Goal: Transaction & Acquisition: Book appointment/travel/reservation

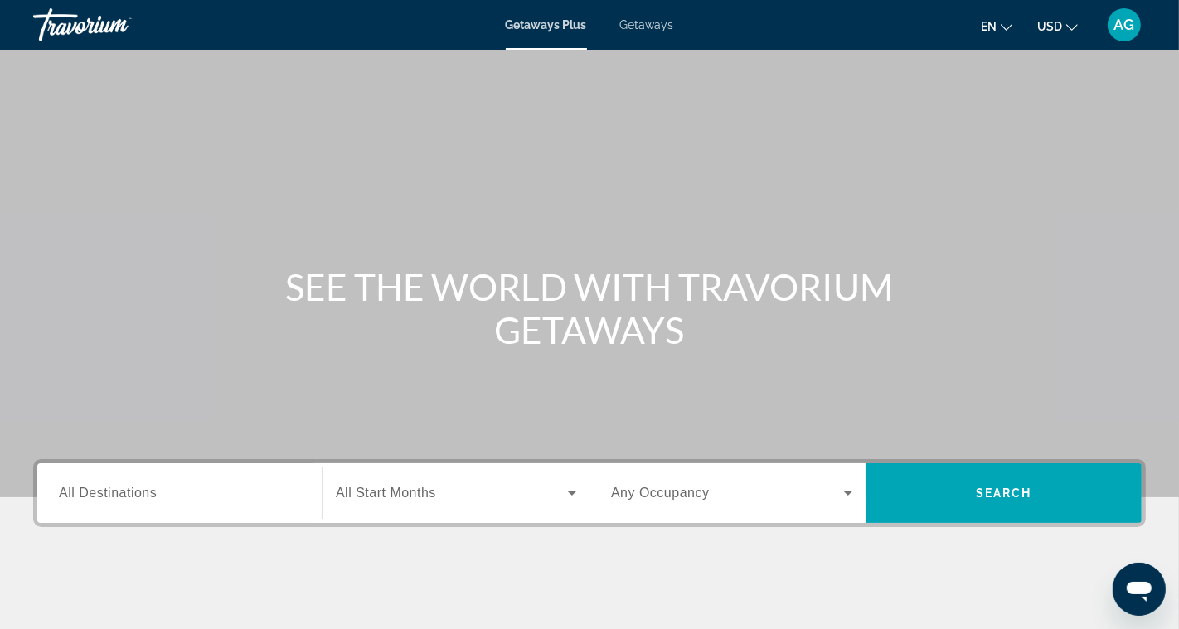
click at [643, 27] on span "Getaways" at bounding box center [647, 24] width 54 height 13
click at [213, 480] on div "Search widget" at bounding box center [179, 493] width 241 height 47
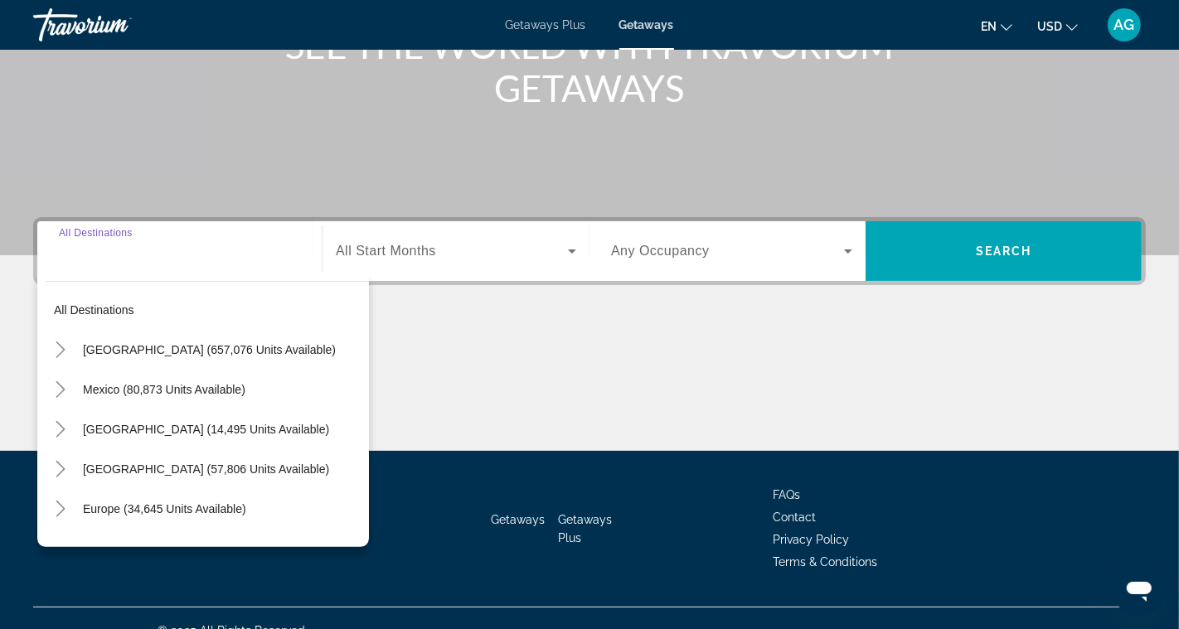
scroll to position [266, 0]
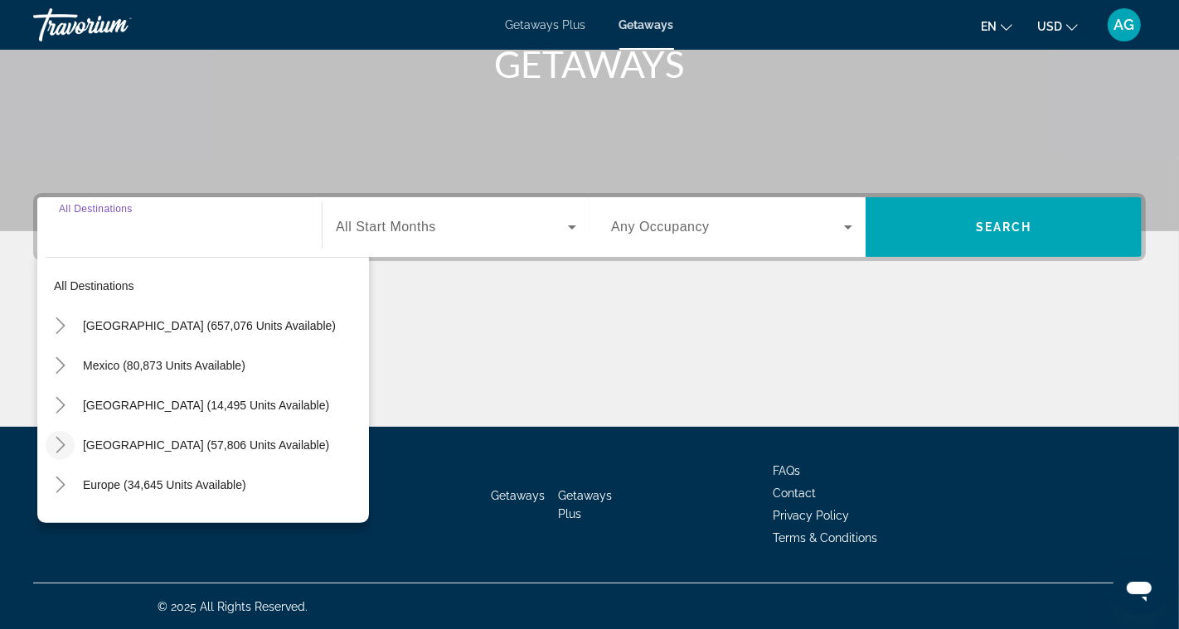
click at [64, 444] on icon "Toggle Caribbean & Atlantic Islands (57,806 units available)" at bounding box center [60, 445] width 9 height 17
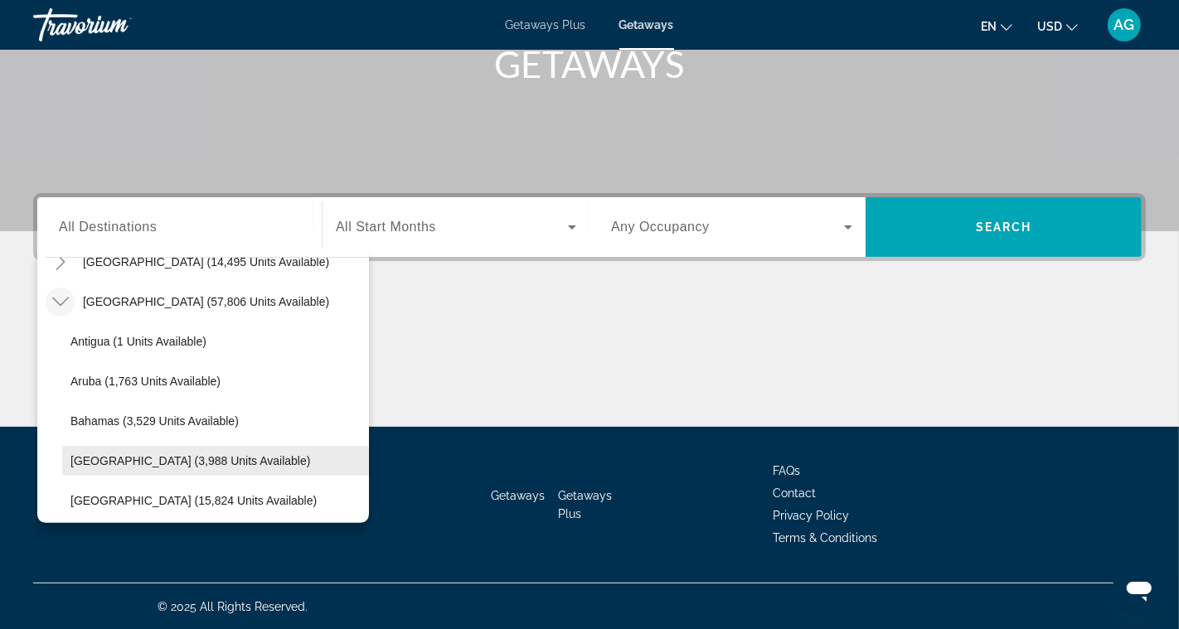
scroll to position [158, 0]
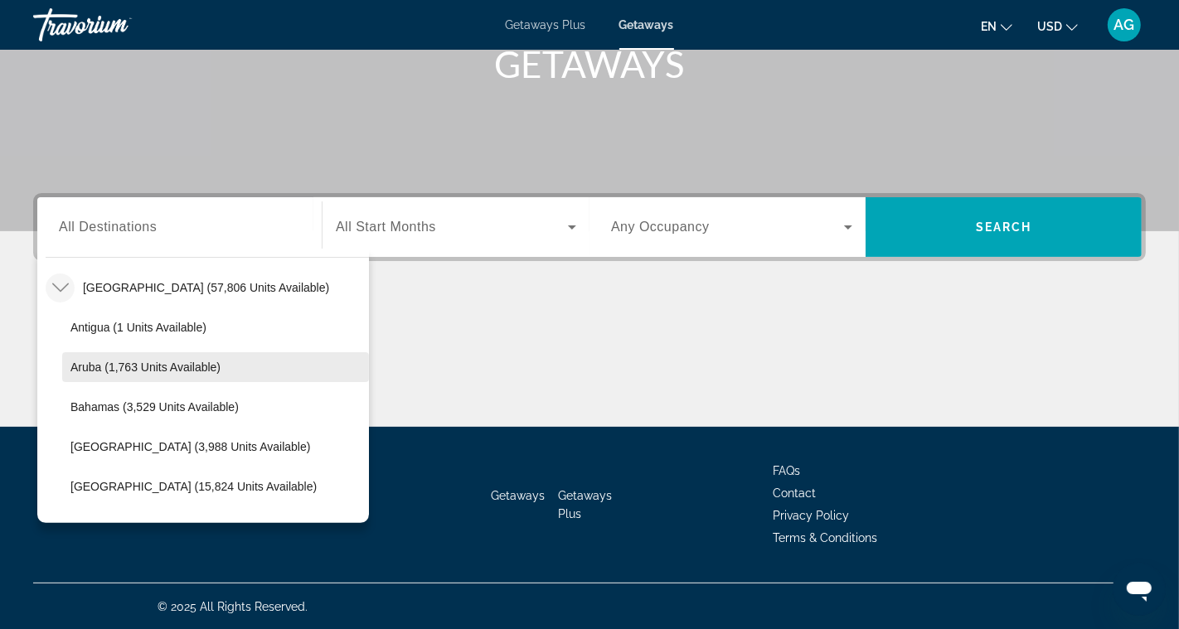
click at [149, 361] on span "Aruba (1,763 units available)" at bounding box center [145, 367] width 150 height 13
type input "**********"
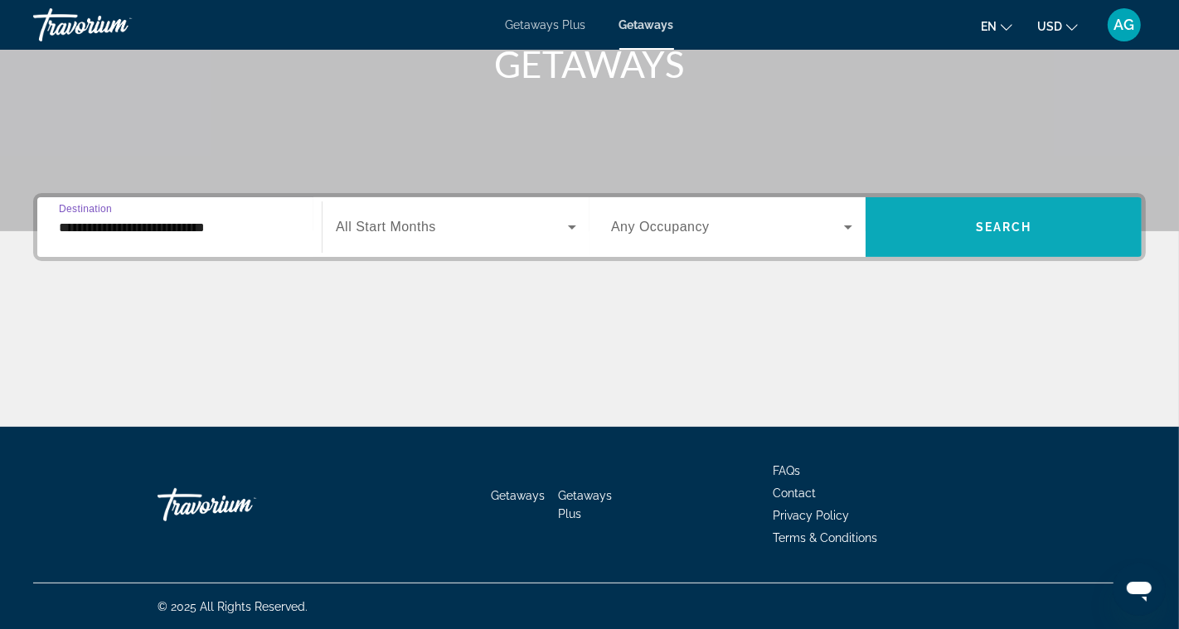
click at [935, 246] on span "Search widget" at bounding box center [1004, 227] width 276 height 60
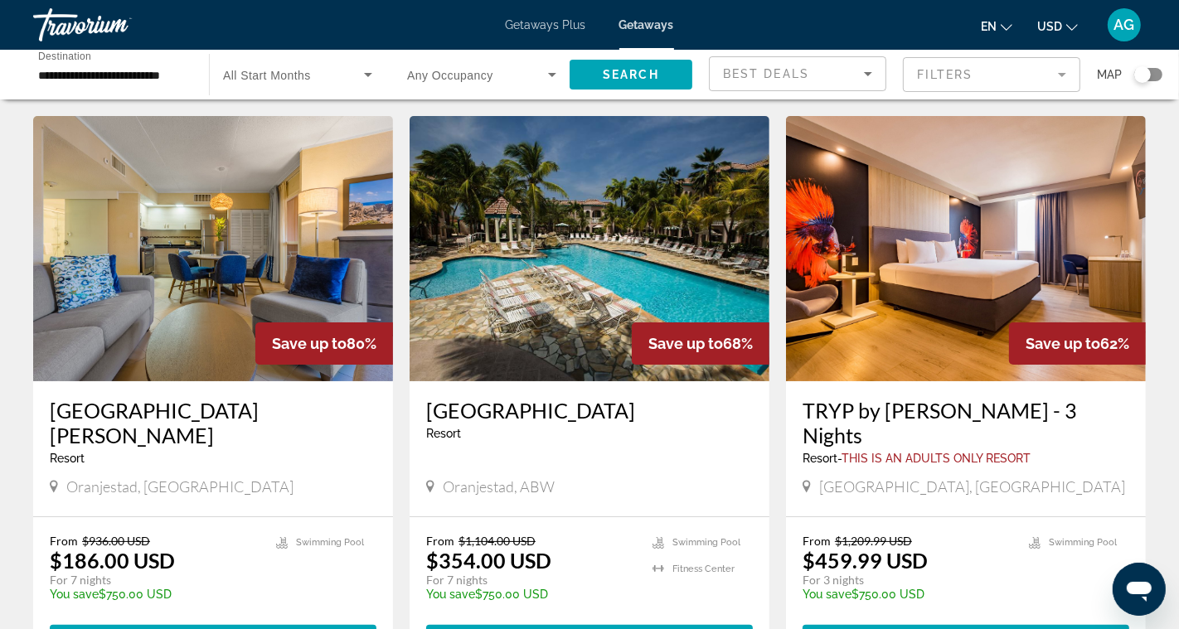
scroll to position [42, 0]
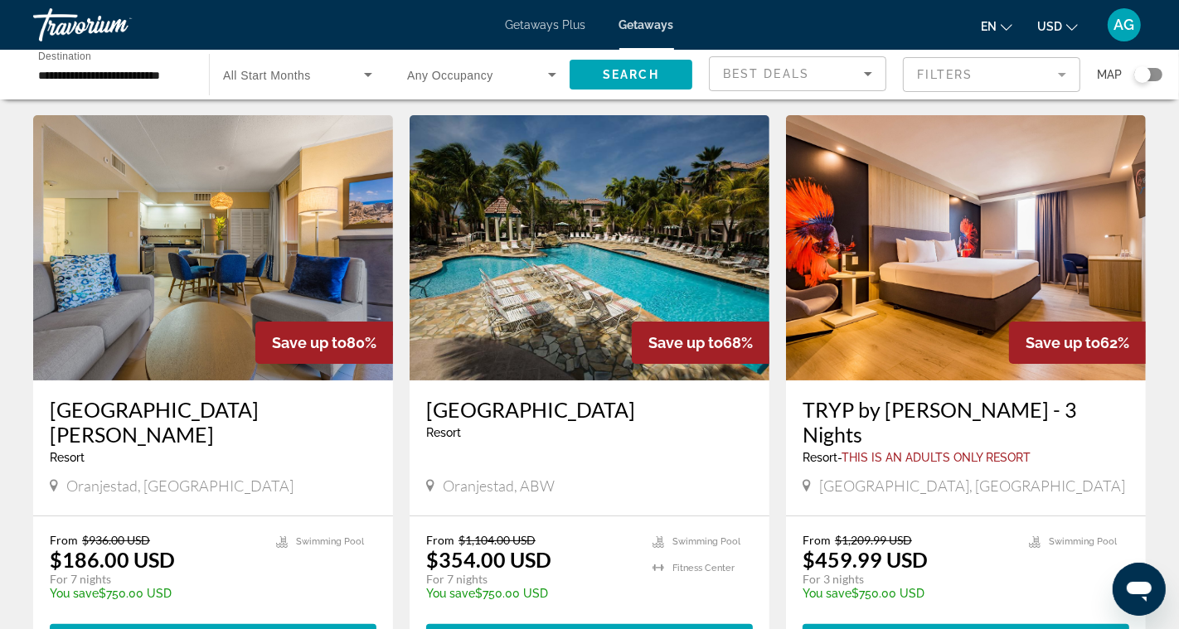
click at [335, 248] on img "Main content" at bounding box center [213, 247] width 360 height 265
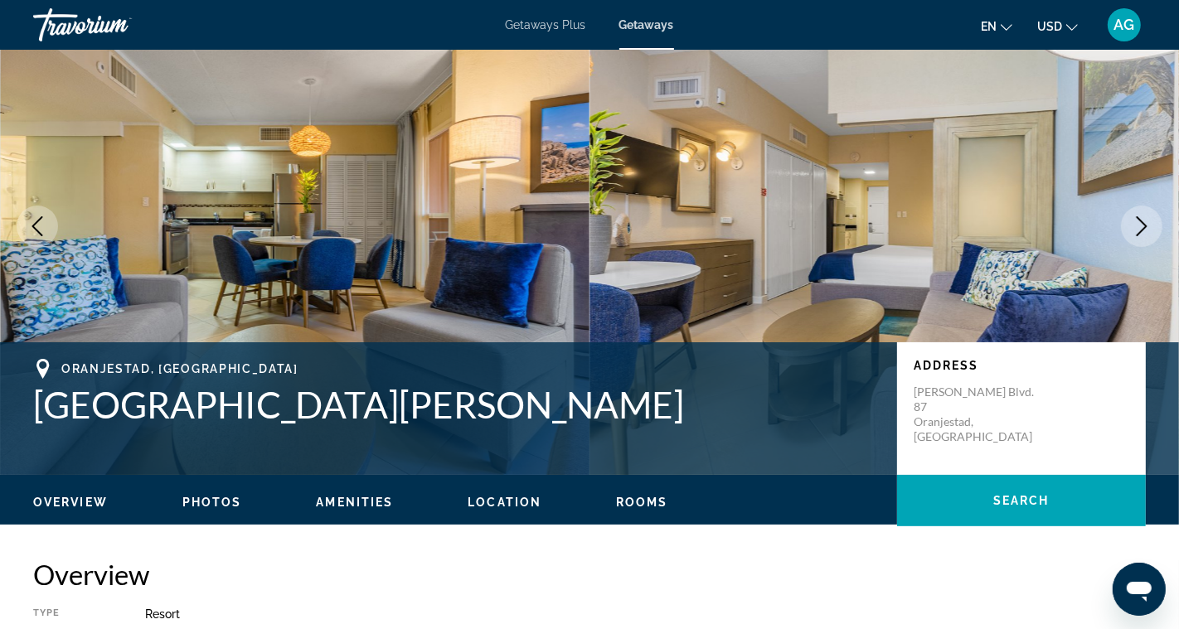
scroll to position [75, 0]
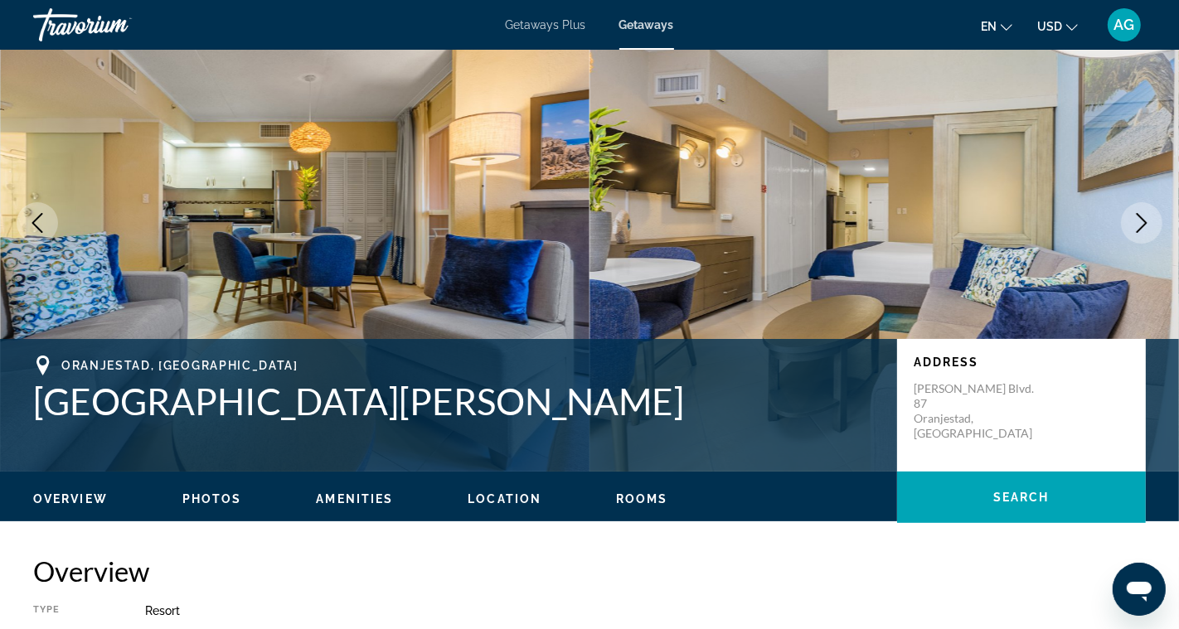
click at [1138, 216] on icon "Next image" at bounding box center [1142, 223] width 20 height 20
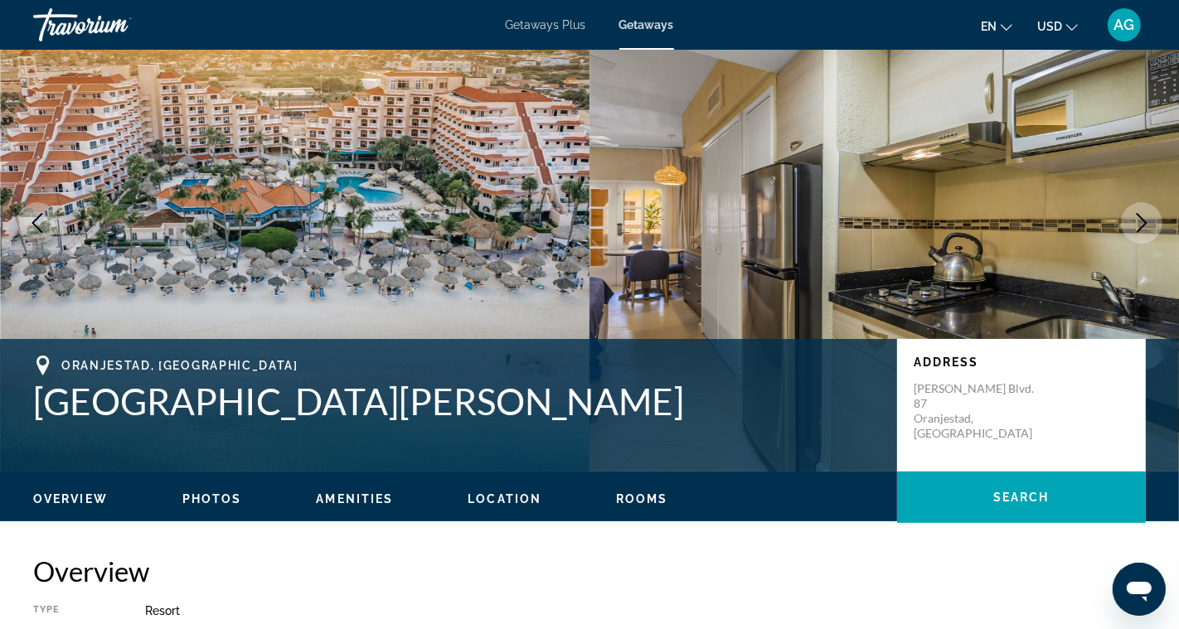
click at [1138, 216] on icon "Next image" at bounding box center [1142, 223] width 20 height 20
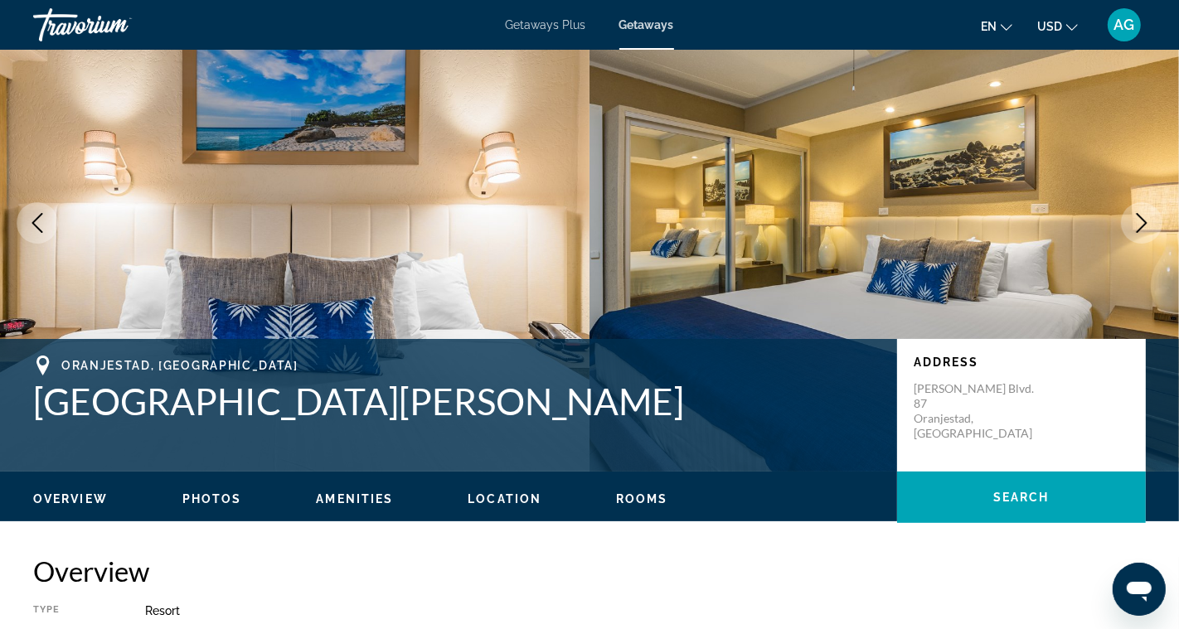
click at [1138, 216] on icon "Next image" at bounding box center [1142, 223] width 20 height 20
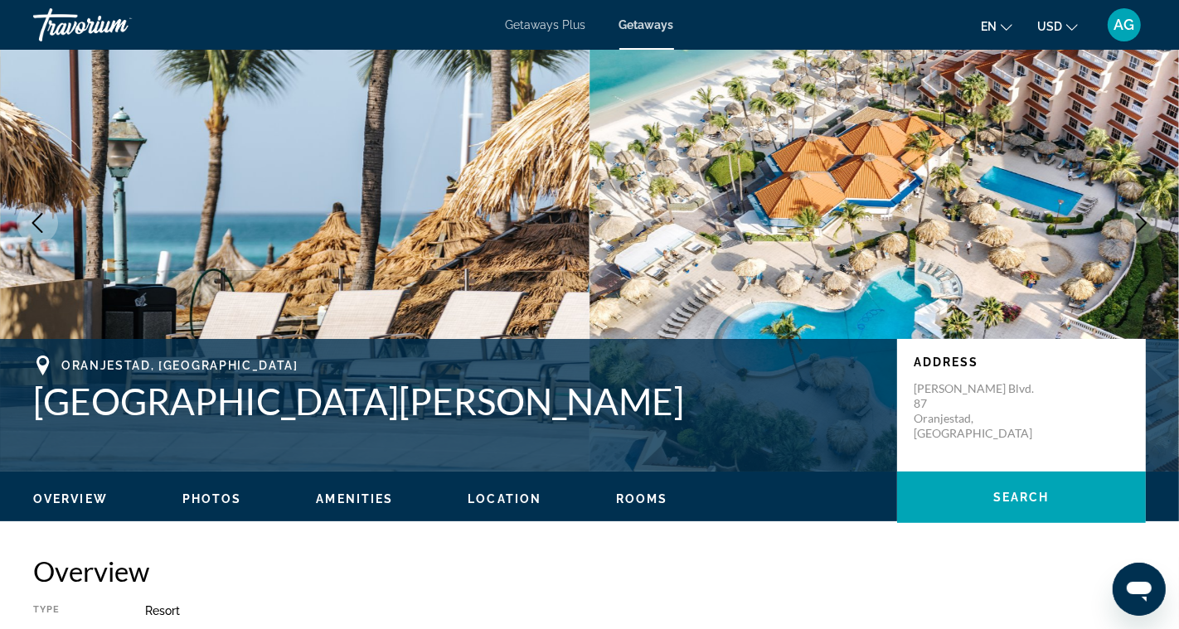
click at [1138, 216] on icon "Next image" at bounding box center [1142, 223] width 20 height 20
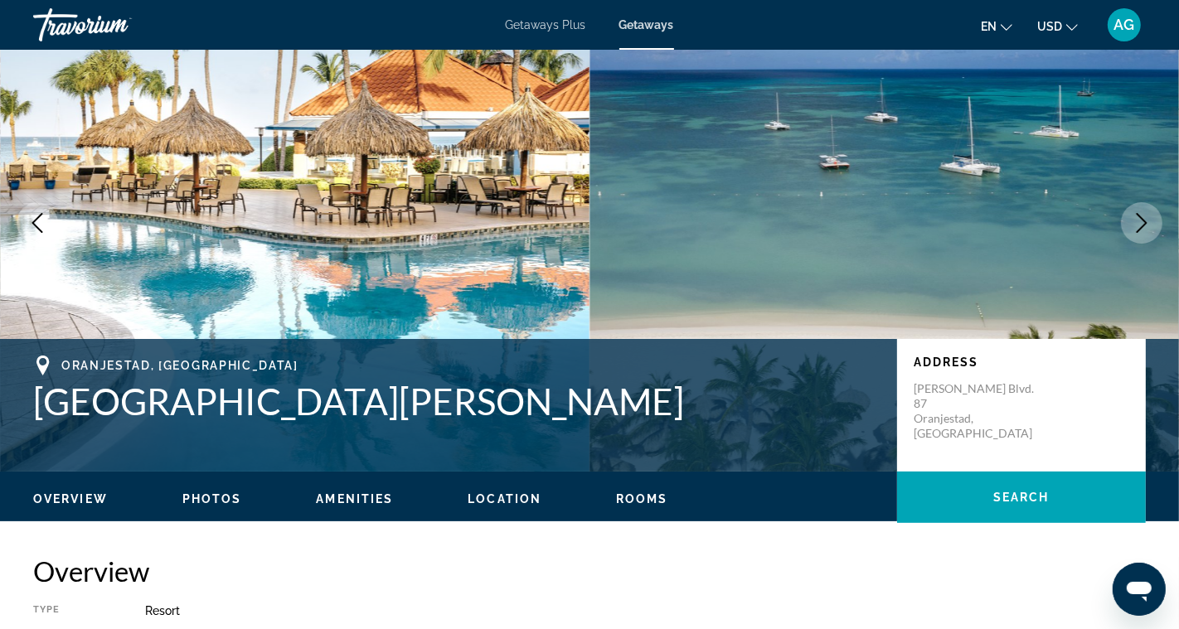
click at [1138, 216] on icon "Next image" at bounding box center [1142, 223] width 20 height 20
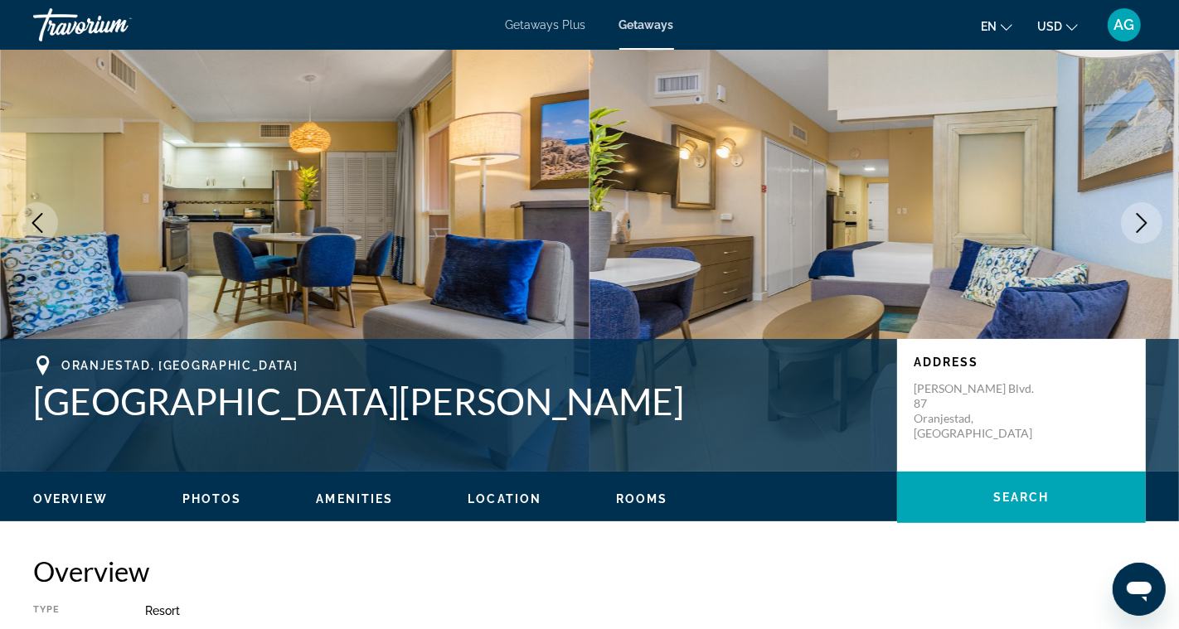
click at [1138, 216] on icon "Next image" at bounding box center [1142, 223] width 20 height 20
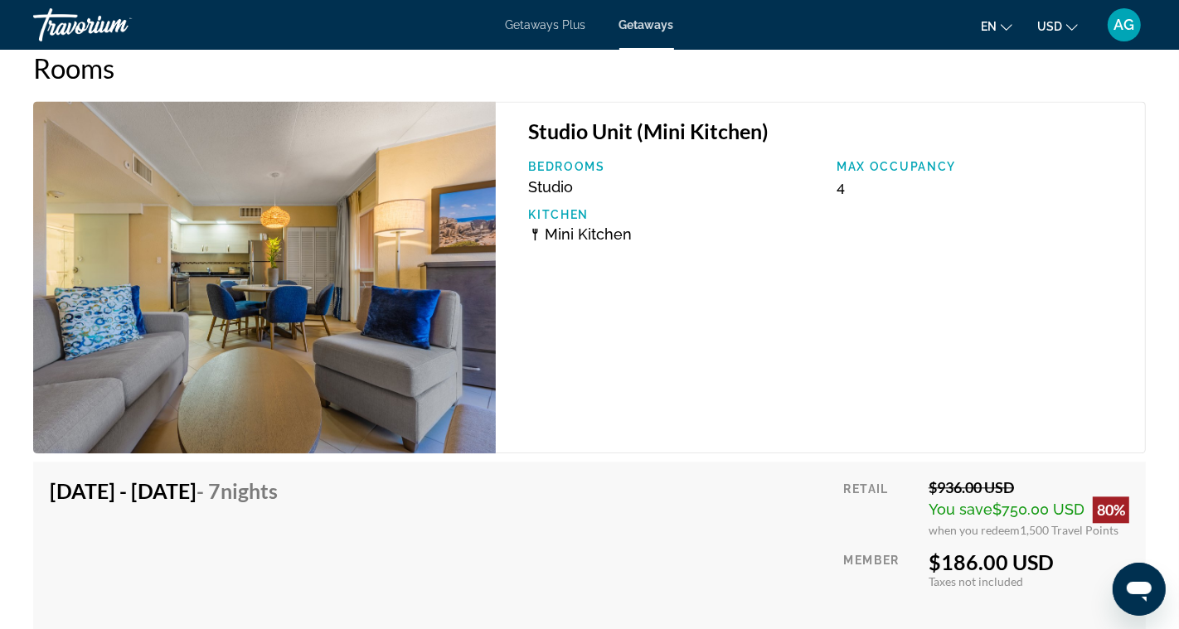
scroll to position [3038, 0]
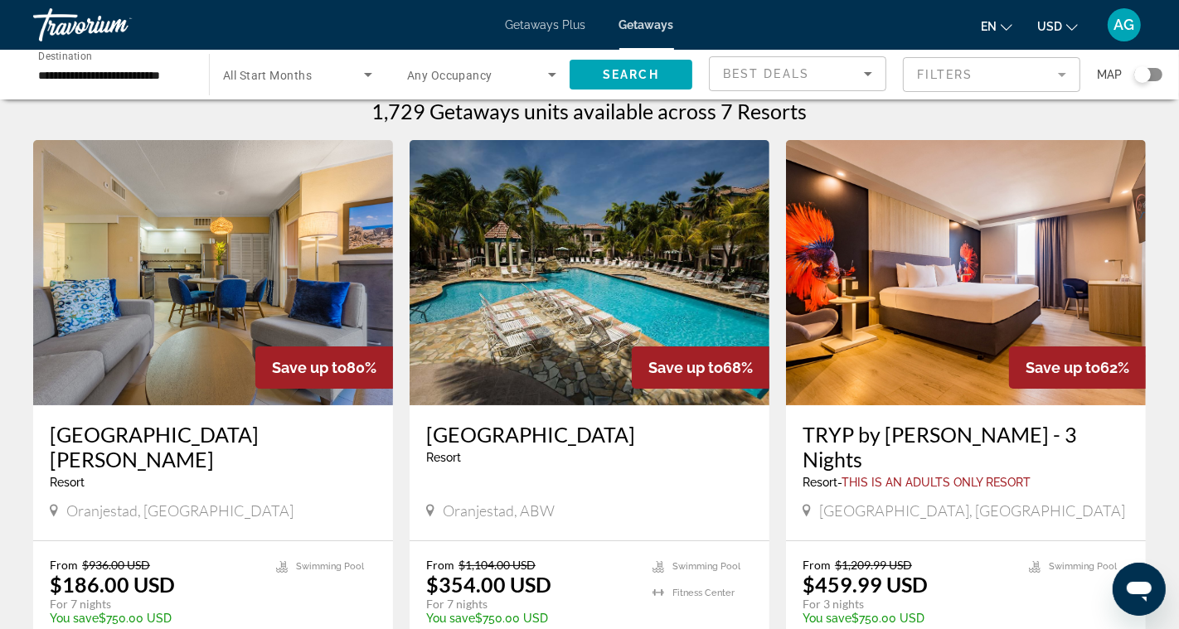
scroll to position [15, 0]
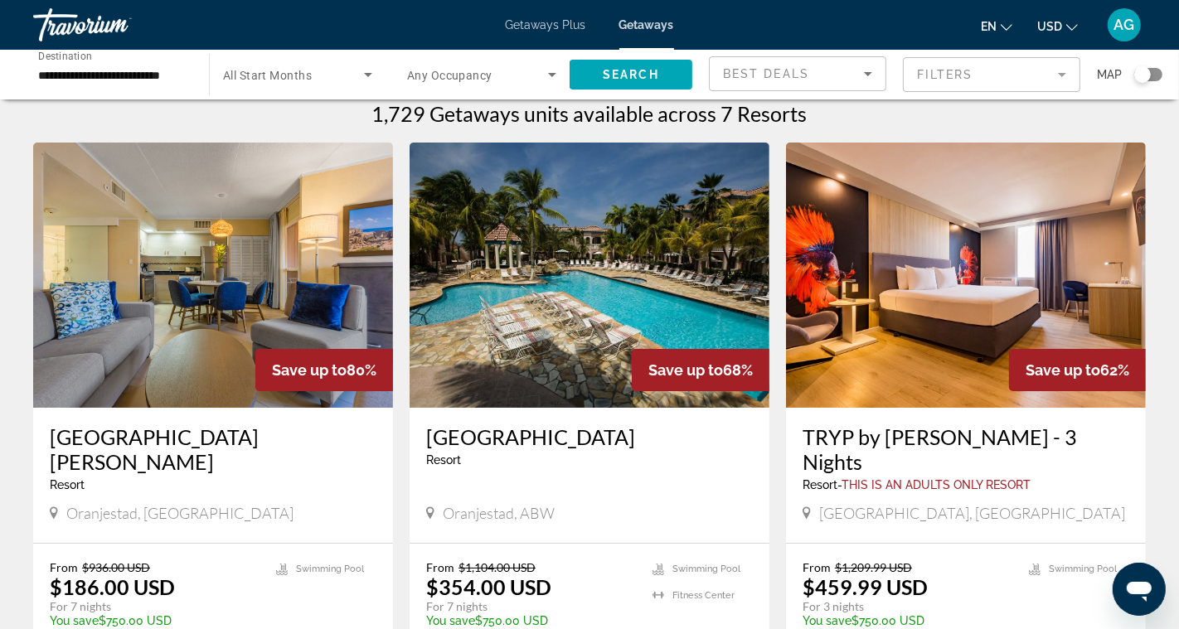
click at [293, 313] on img "Main content" at bounding box center [213, 275] width 360 height 265
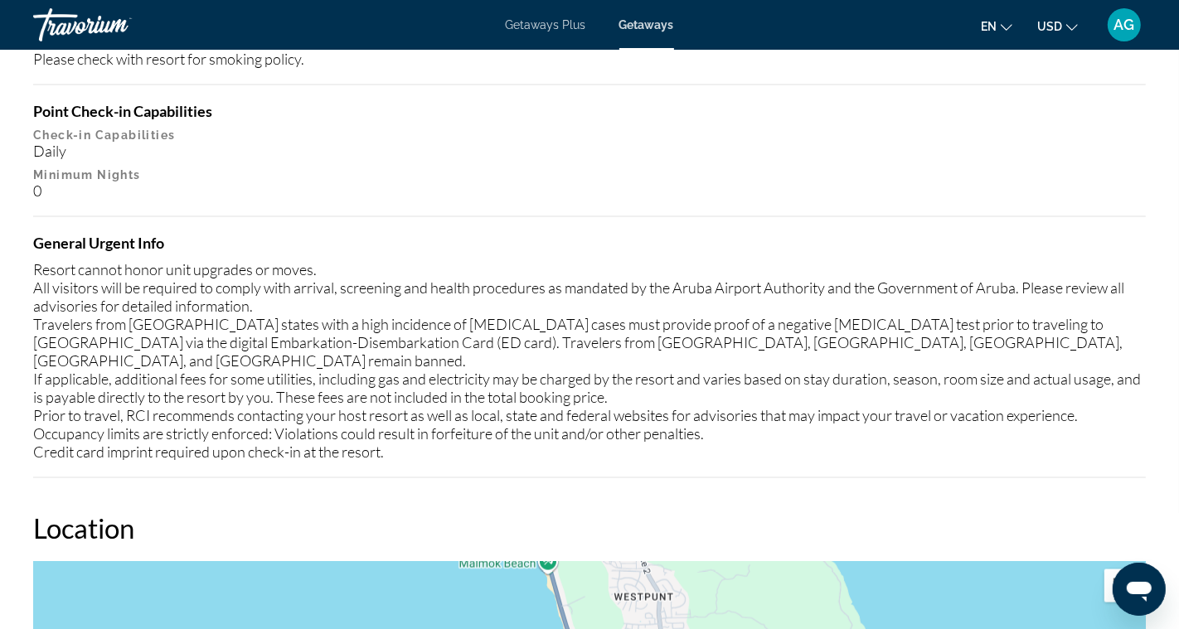
scroll to position [2241, 0]
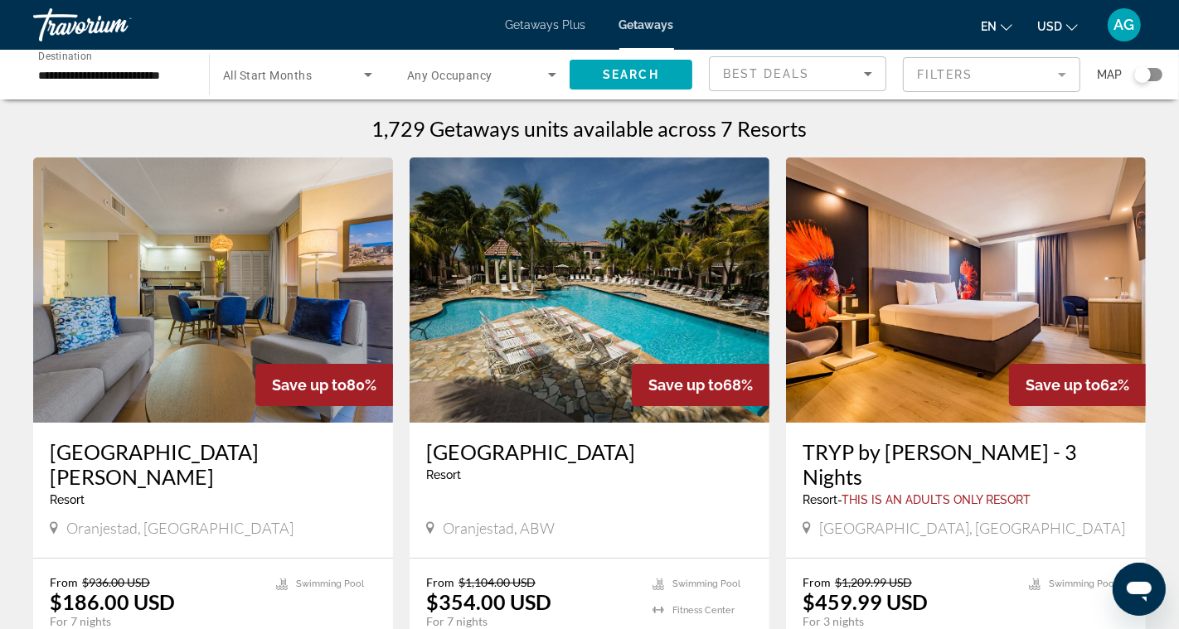
click at [552, 22] on span "Getaways Plus" at bounding box center [546, 24] width 80 height 13
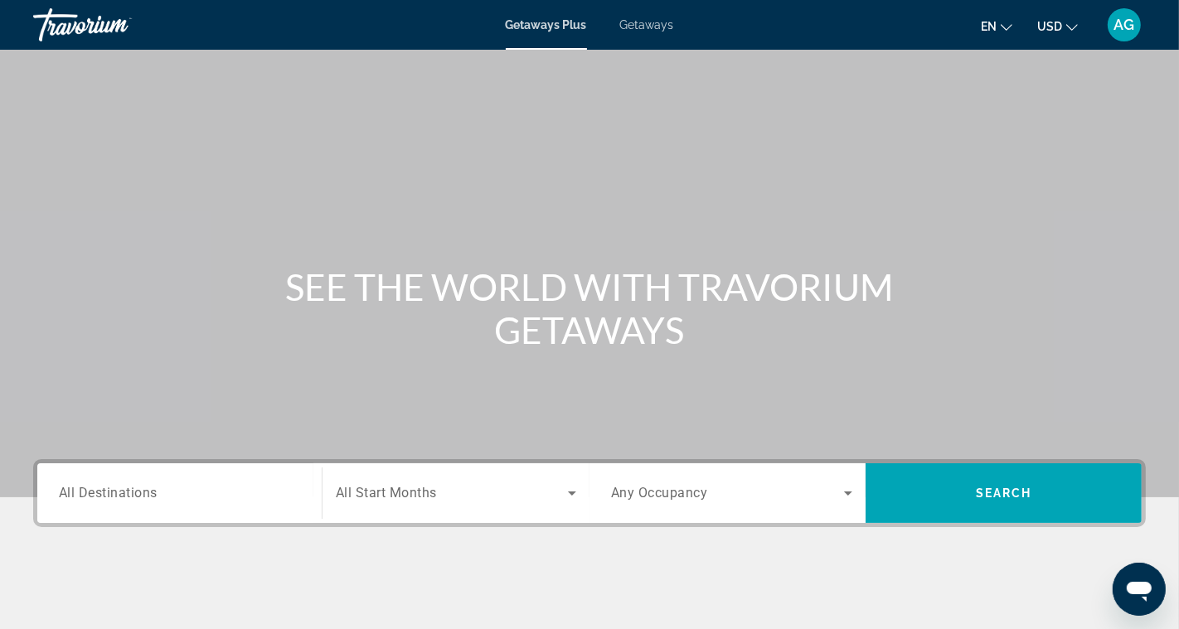
click at [136, 492] on span "All Destinations" at bounding box center [108, 493] width 99 height 16
click at [136, 492] on input "Destination All Destinations" at bounding box center [179, 494] width 241 height 20
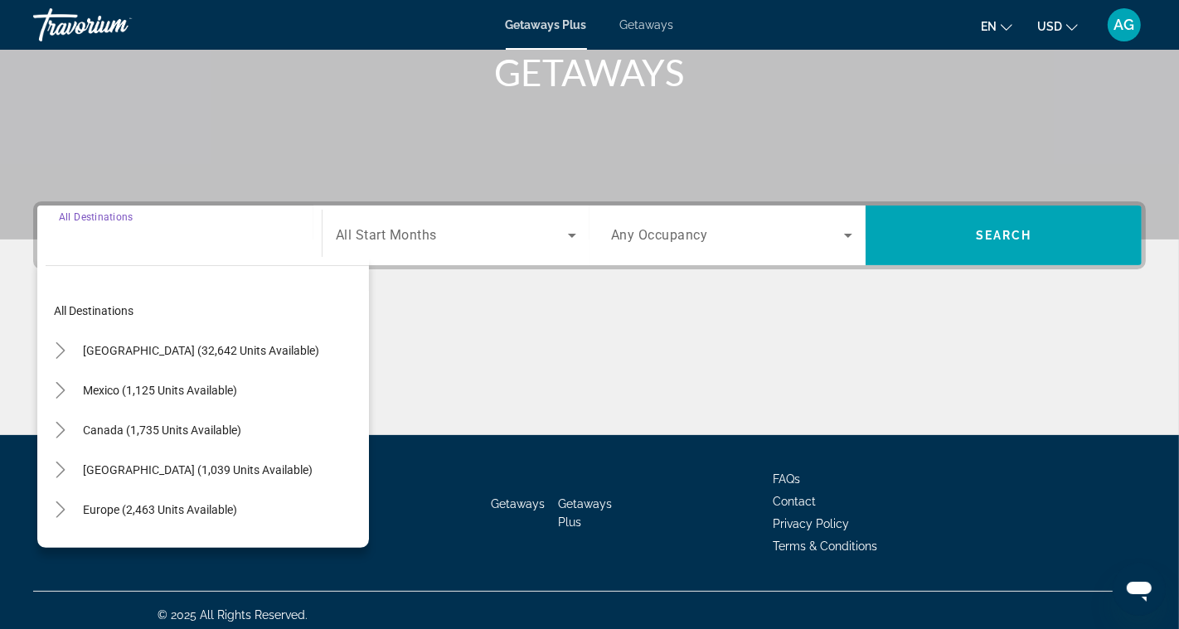
scroll to position [266, 0]
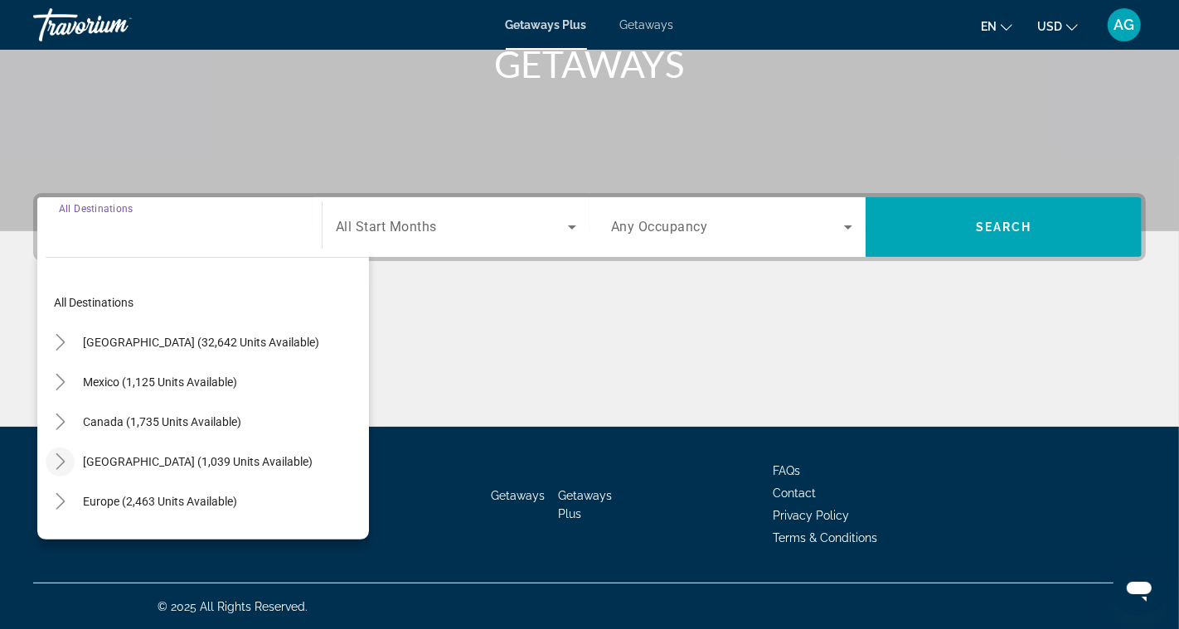
click at [63, 467] on icon "Toggle Caribbean & Atlantic Islands (1,039 units available)" at bounding box center [60, 461] width 17 height 17
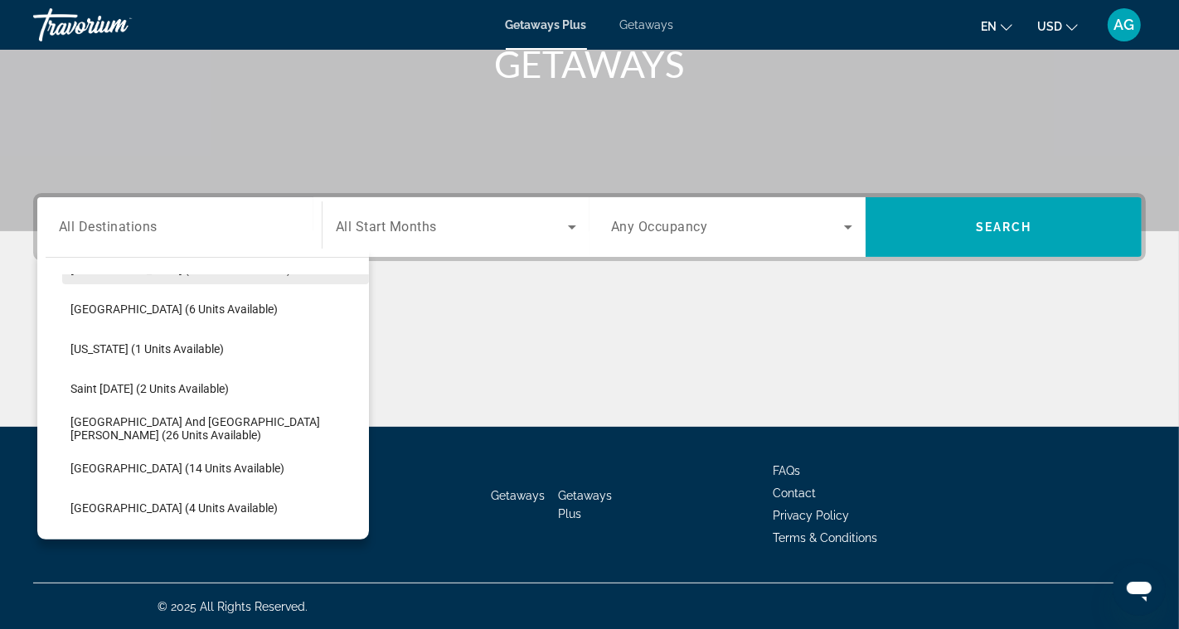
scroll to position [341, 0]
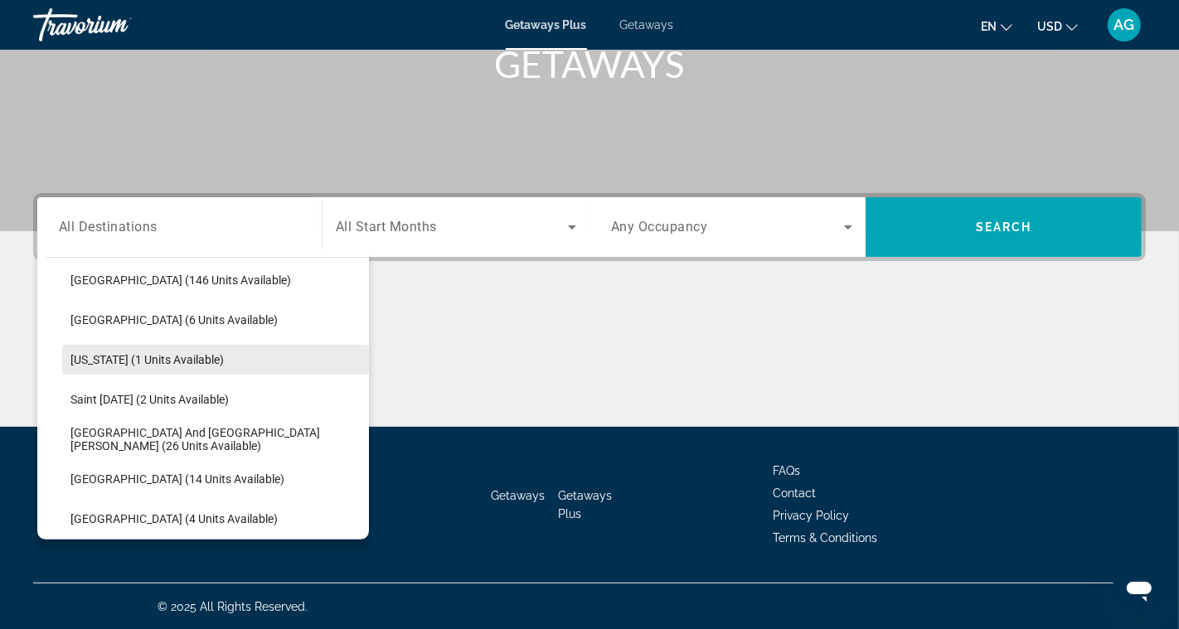
click at [163, 366] on span "Search widget" at bounding box center [215, 360] width 307 height 40
type input "**********"
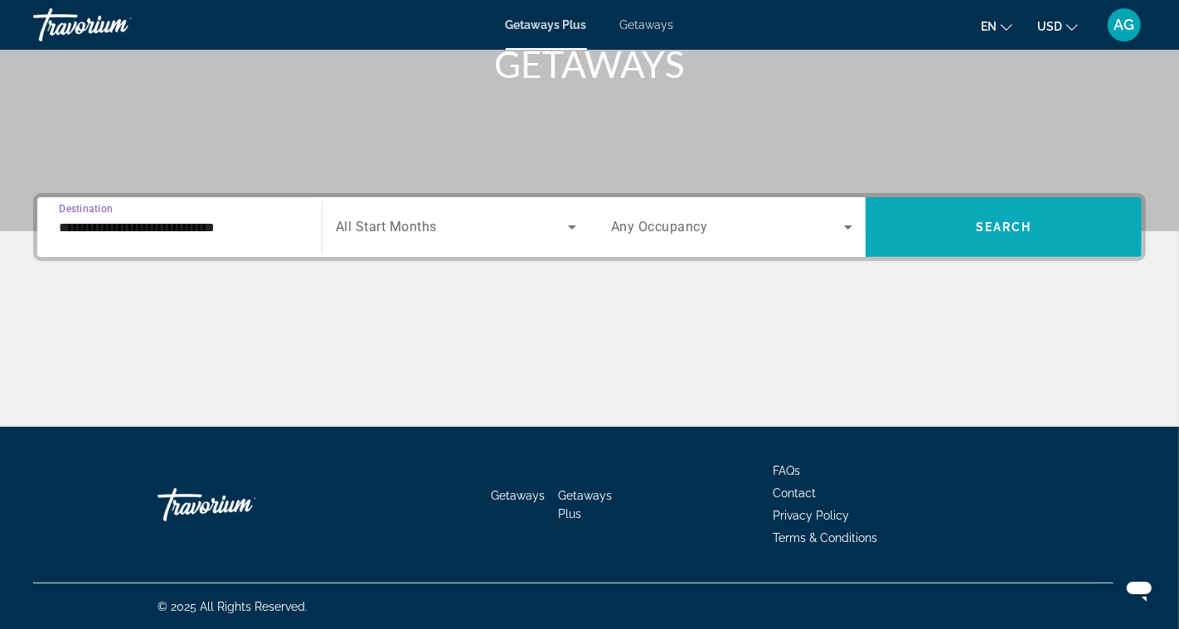
click at [1051, 232] on span "Search widget" at bounding box center [1004, 227] width 276 height 40
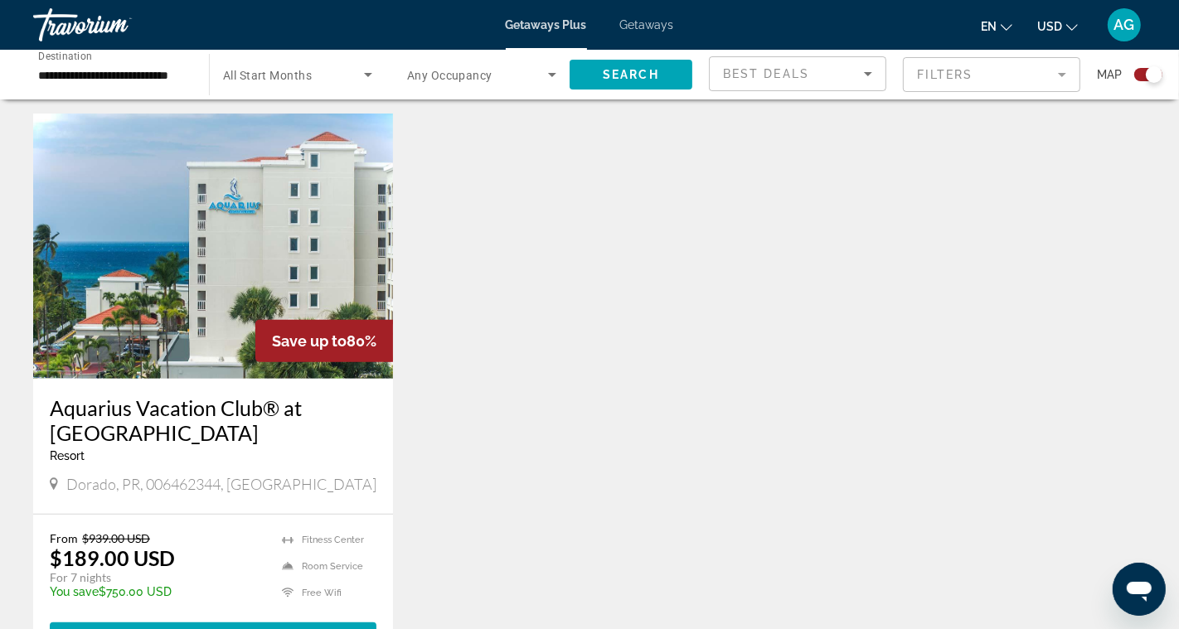
scroll to position [564, 0]
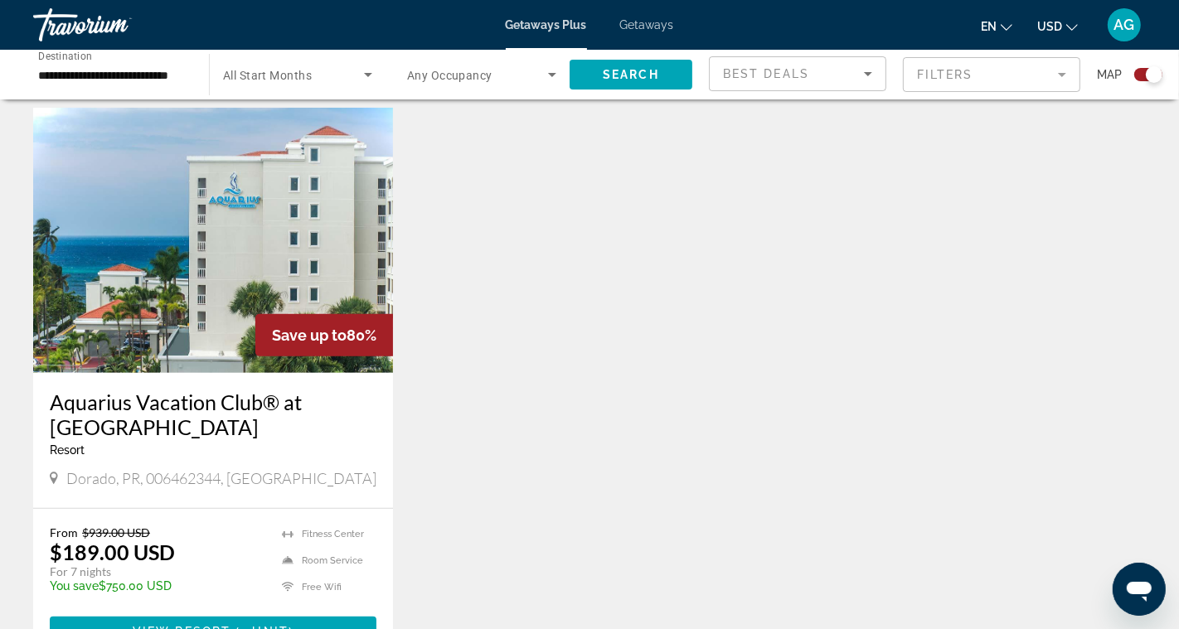
click at [229, 300] on img "Main content" at bounding box center [213, 240] width 360 height 265
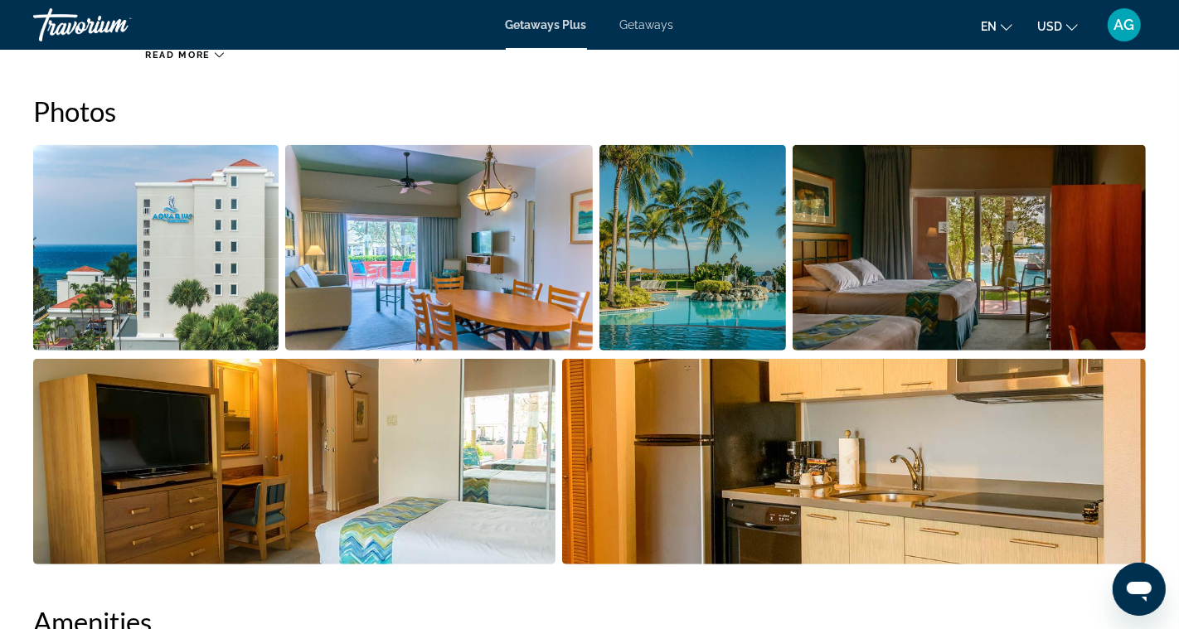
scroll to position [749, 0]
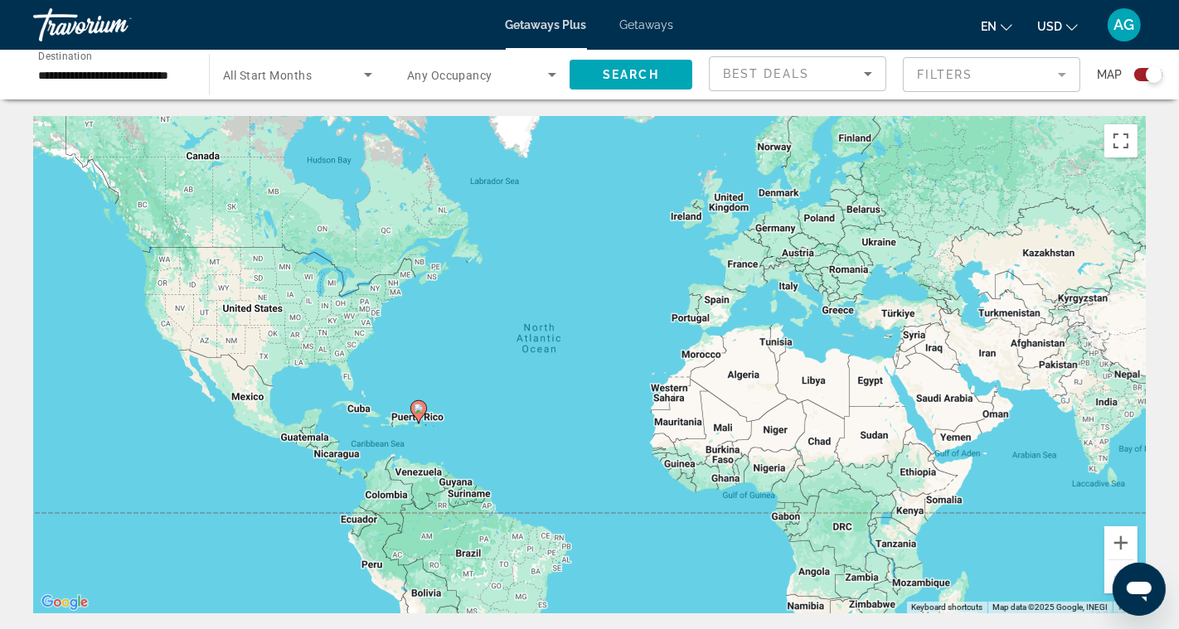
click at [645, 25] on span "Getaways" at bounding box center [647, 24] width 54 height 13
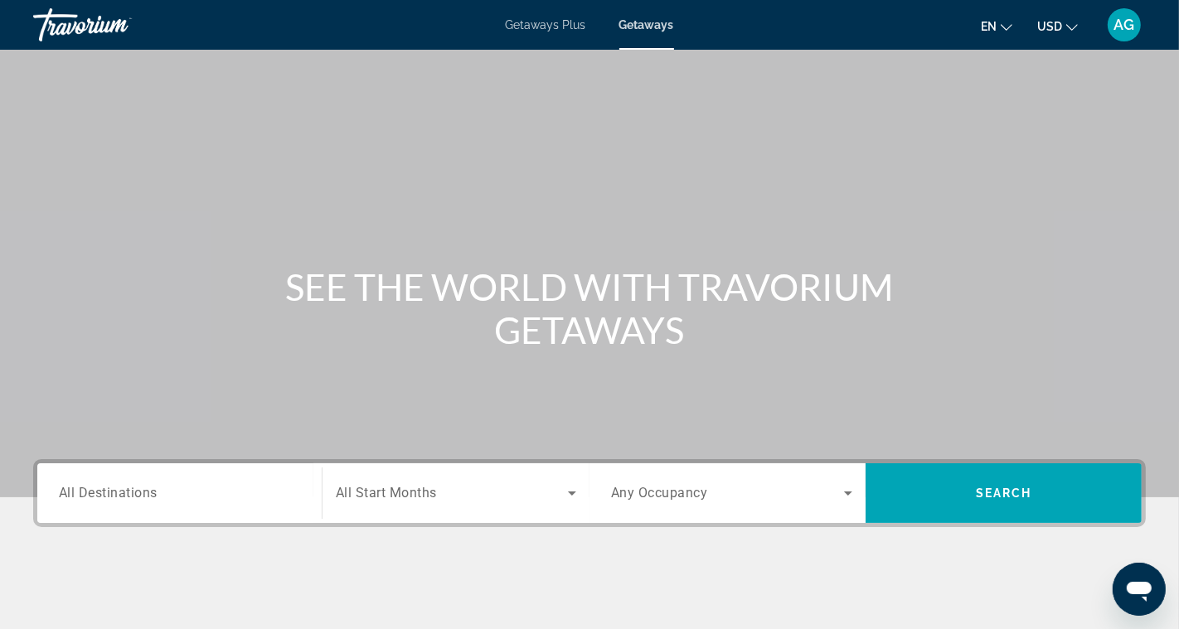
click at [189, 508] on div "Search widget" at bounding box center [179, 493] width 241 height 47
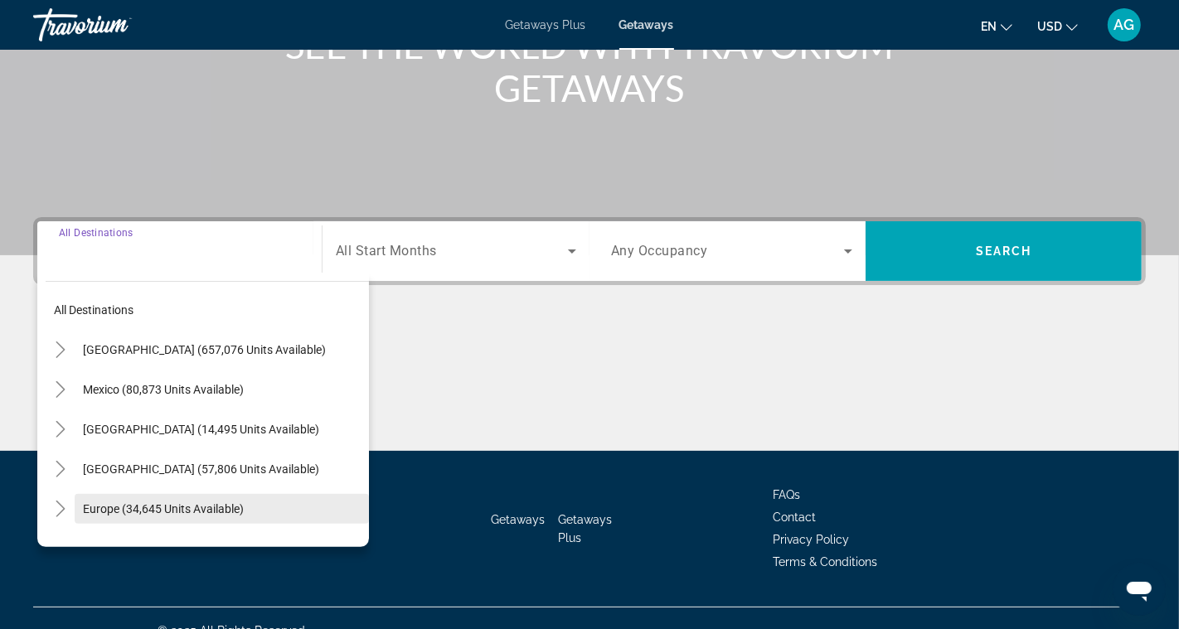
scroll to position [266, 0]
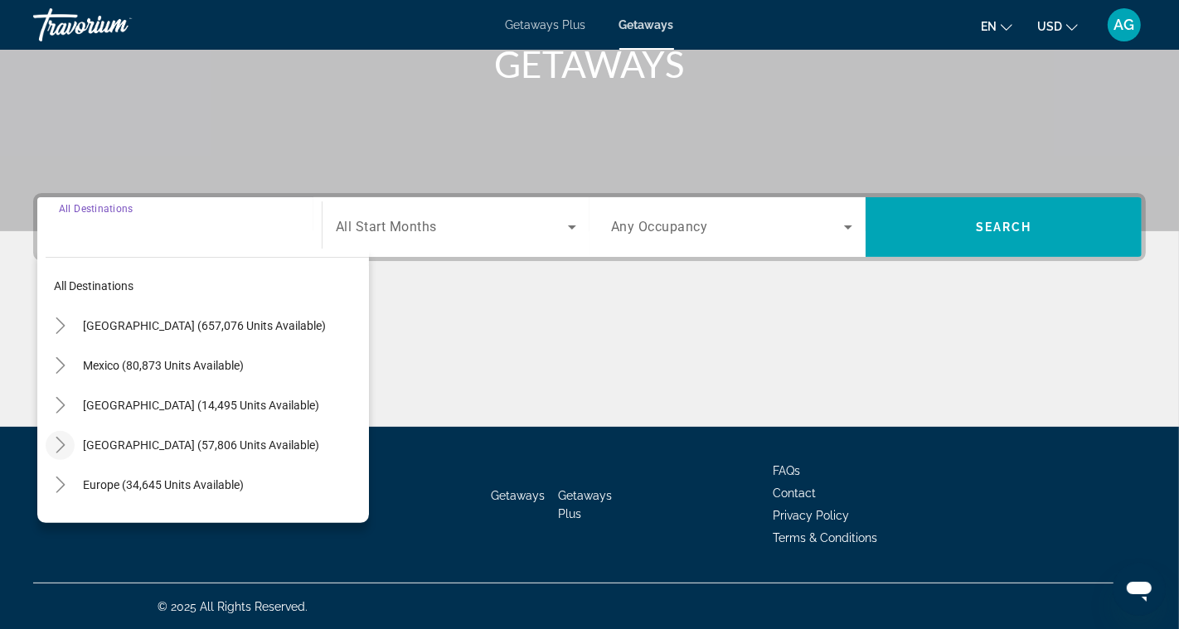
click at [62, 437] on icon "Toggle Caribbean & Atlantic Islands (57,806 units available)" at bounding box center [60, 445] width 17 height 17
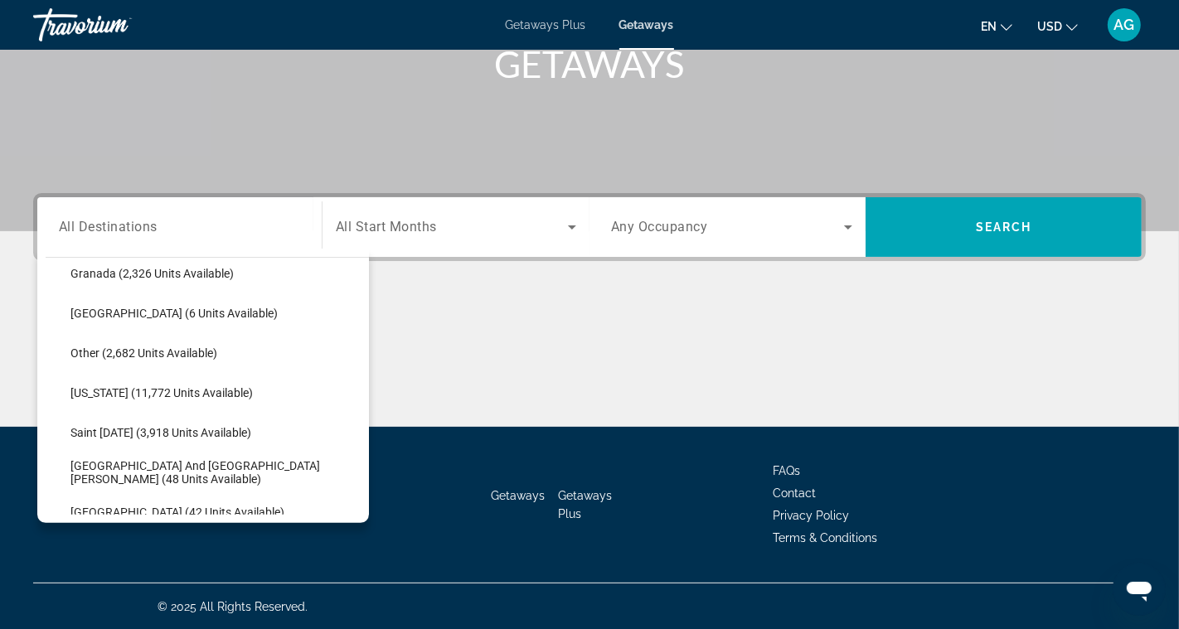
scroll to position [468, 0]
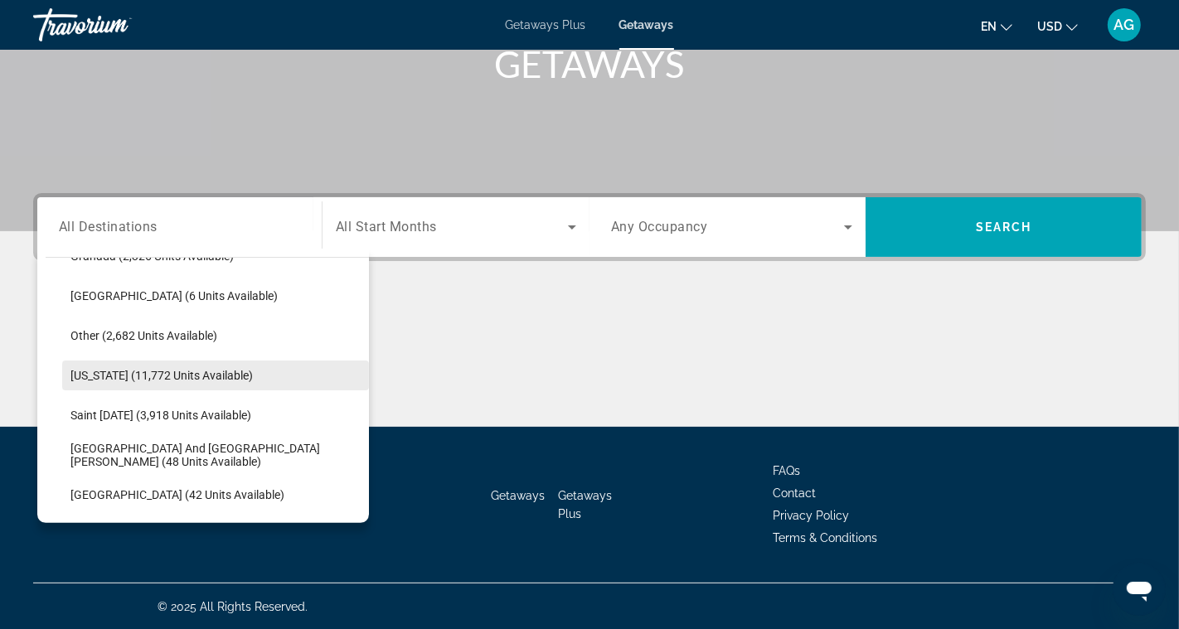
click at [174, 372] on span "[US_STATE] (11,772 units available)" at bounding box center [161, 375] width 182 height 13
type input "**********"
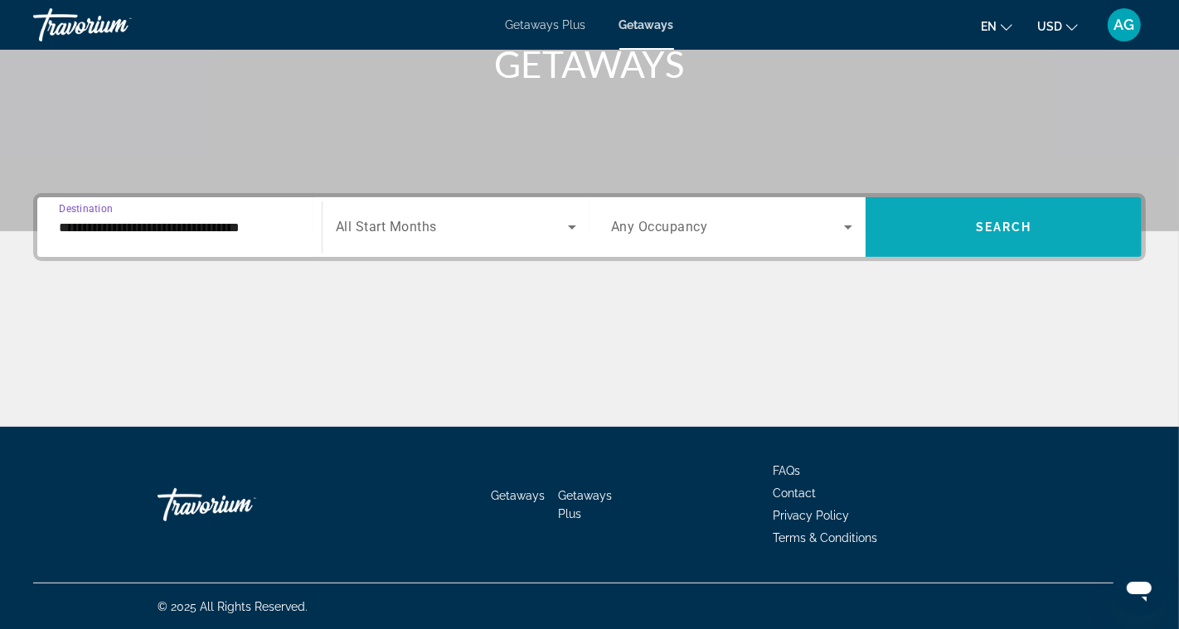
click at [977, 213] on span "Search widget" at bounding box center [1004, 227] width 276 height 40
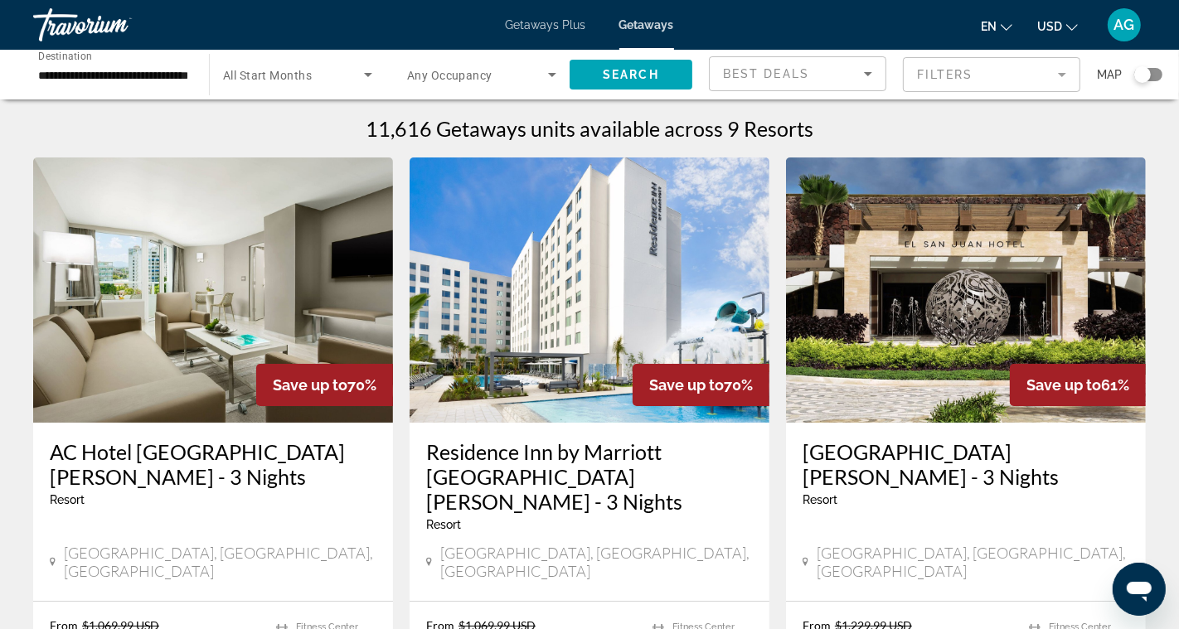
click at [149, 76] on input "**********" at bounding box center [112, 75] width 149 height 20
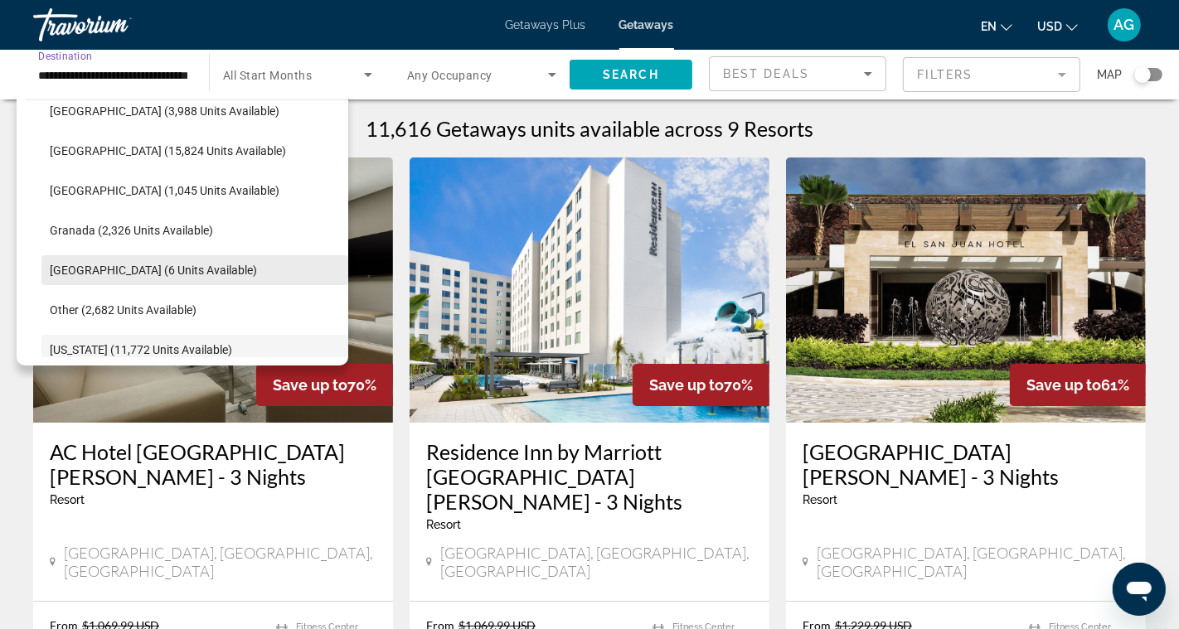
scroll to position [337, 0]
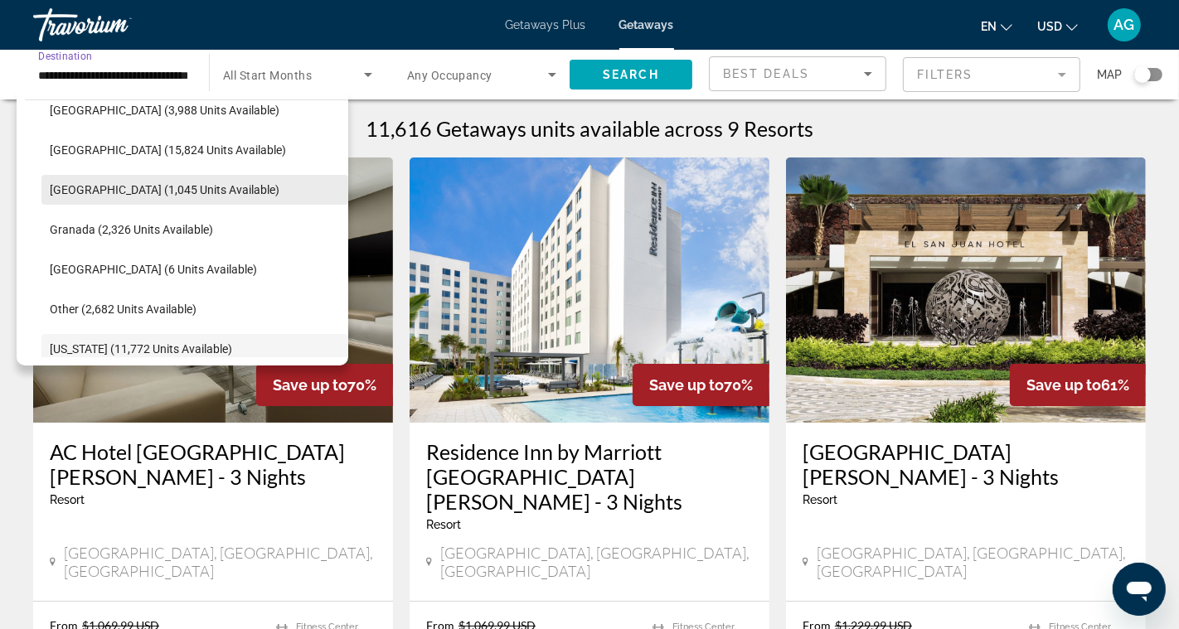
click at [118, 185] on span "[GEOGRAPHIC_DATA] (1,045 units available)" at bounding box center [165, 189] width 230 height 13
type input "**********"
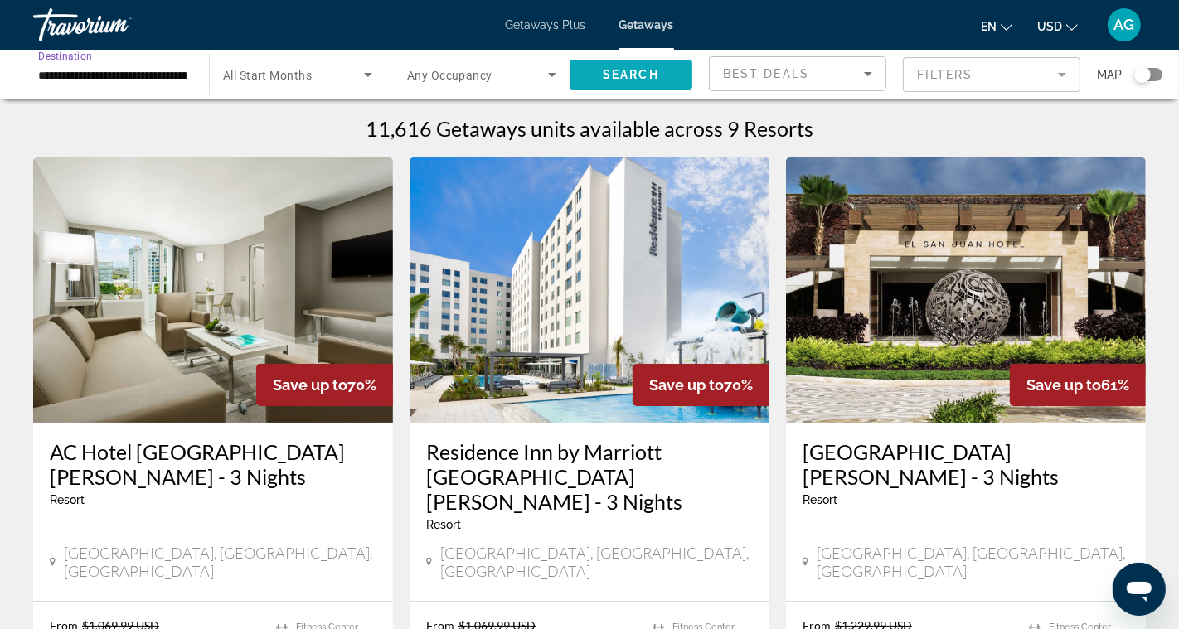
click at [630, 72] on span "Search" at bounding box center [631, 74] width 56 height 13
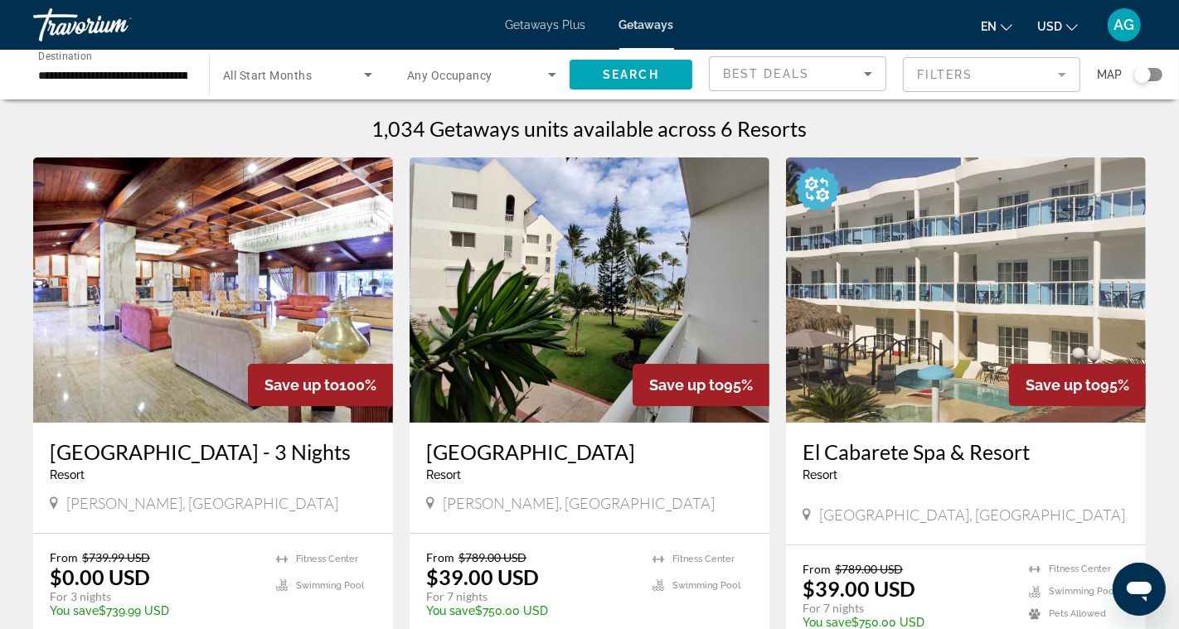
click at [371, 73] on icon "Search widget" at bounding box center [368, 75] width 8 height 4
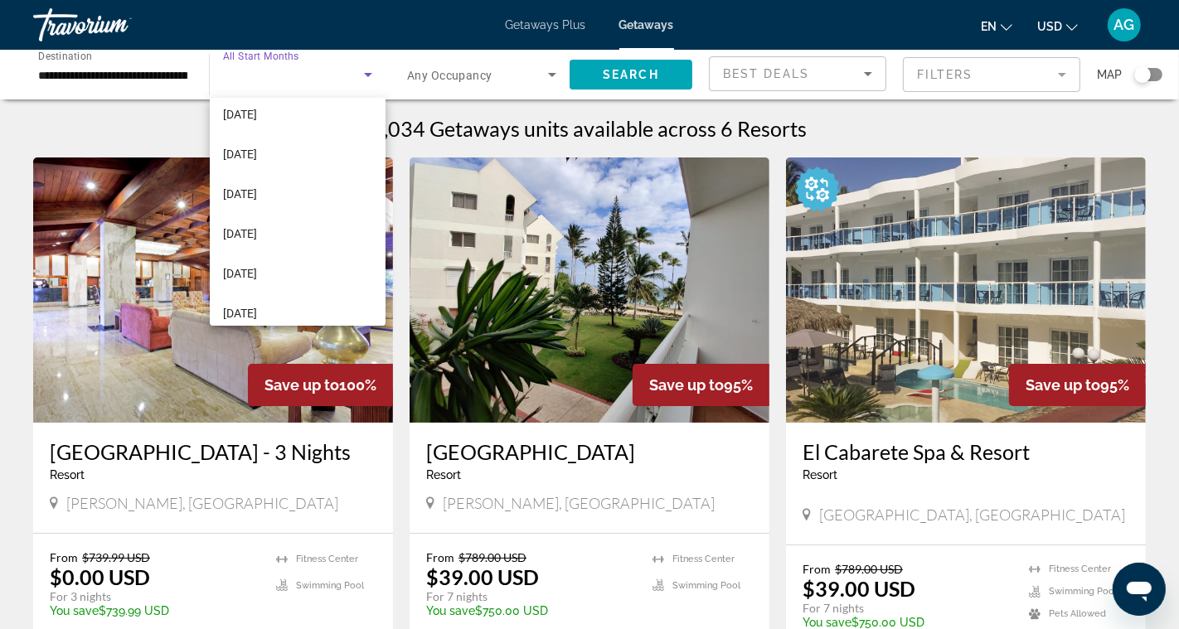
scroll to position [130, 0]
click at [257, 265] on span "[DATE]" at bounding box center [240, 273] width 34 height 20
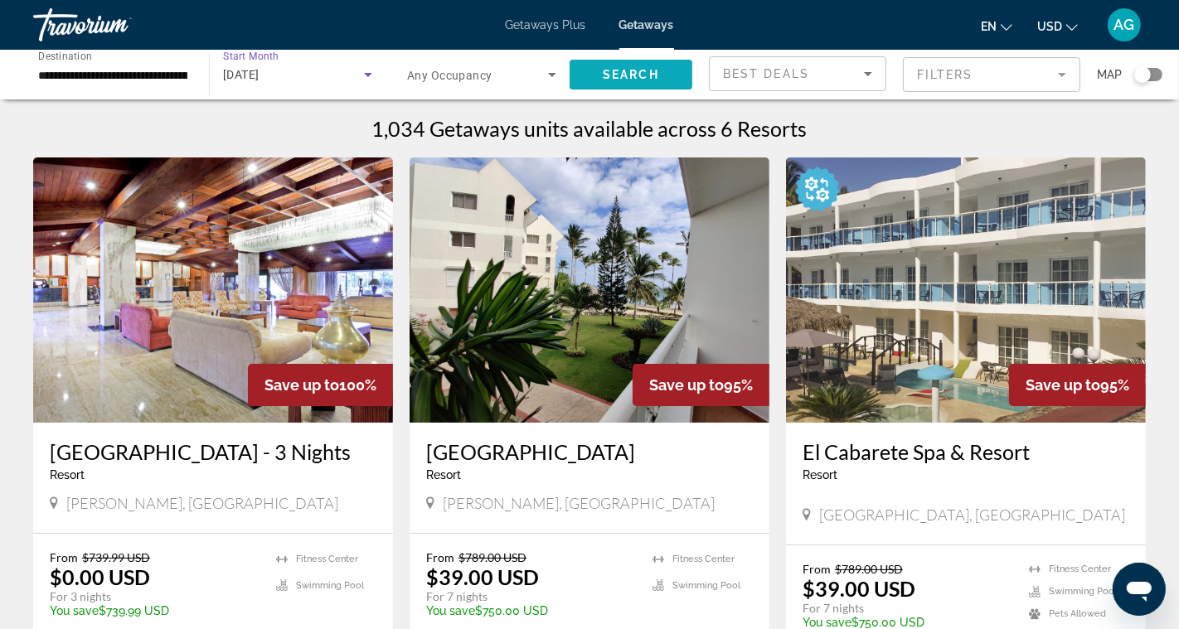
click at [614, 70] on span "Search" at bounding box center [631, 74] width 56 height 13
